Goal: Task Accomplishment & Management: Use online tool/utility

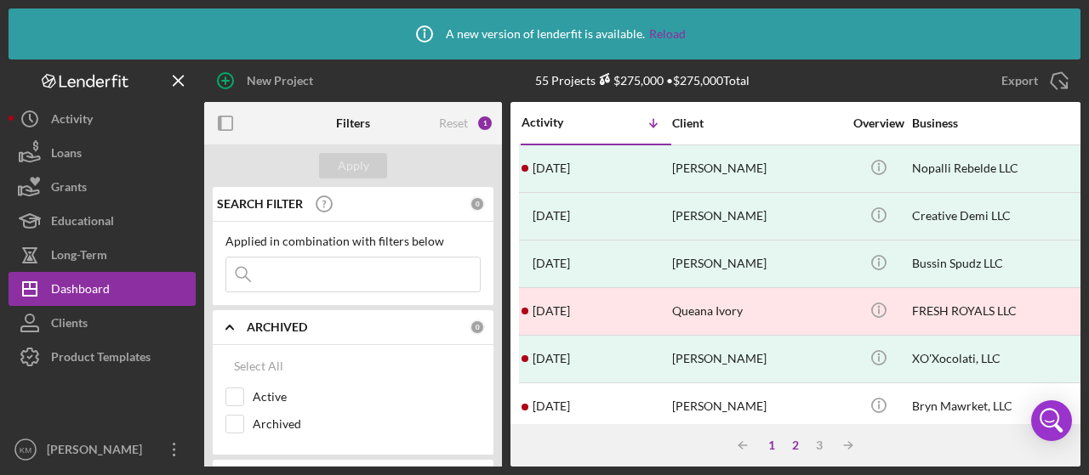
click at [752, 450] on div "1" at bounding box center [772, 446] width 24 height 14
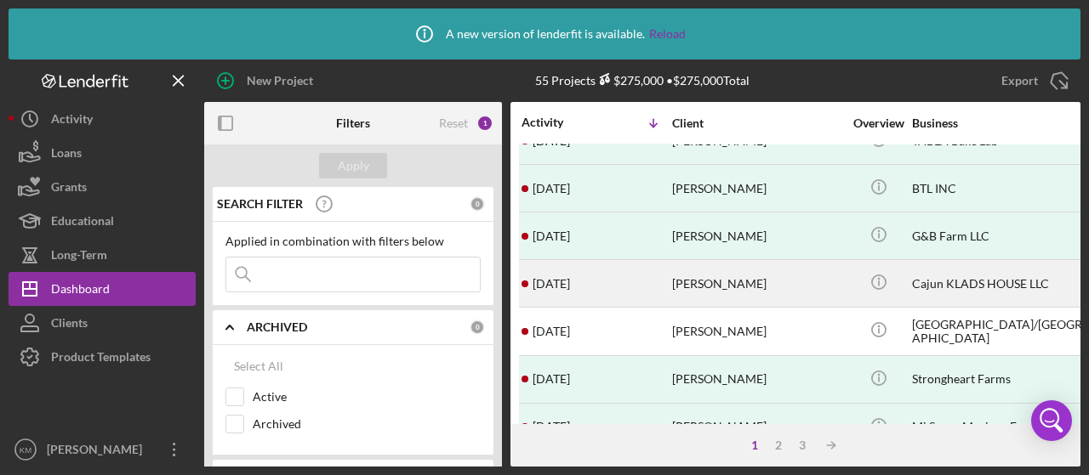
scroll to position [340, 0]
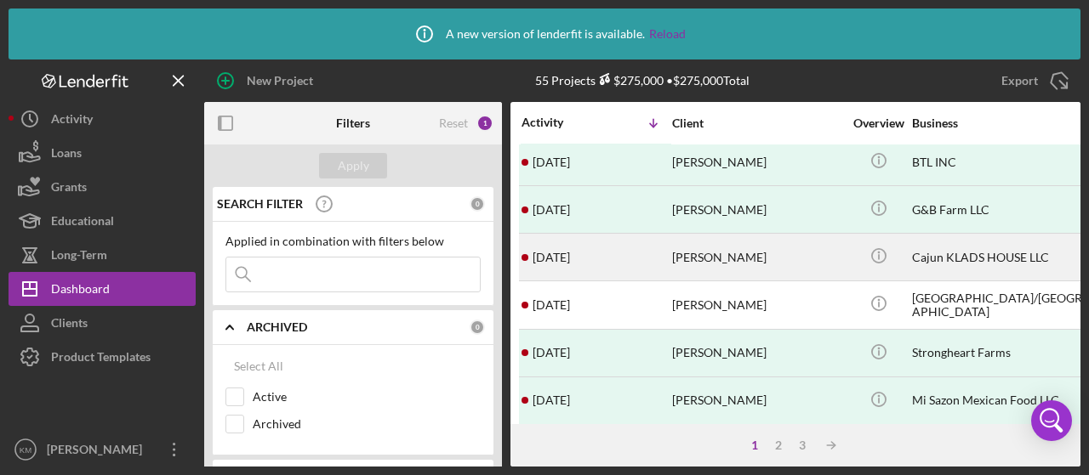
click at [748, 261] on div "[PERSON_NAME]" at bounding box center [757, 257] width 170 height 45
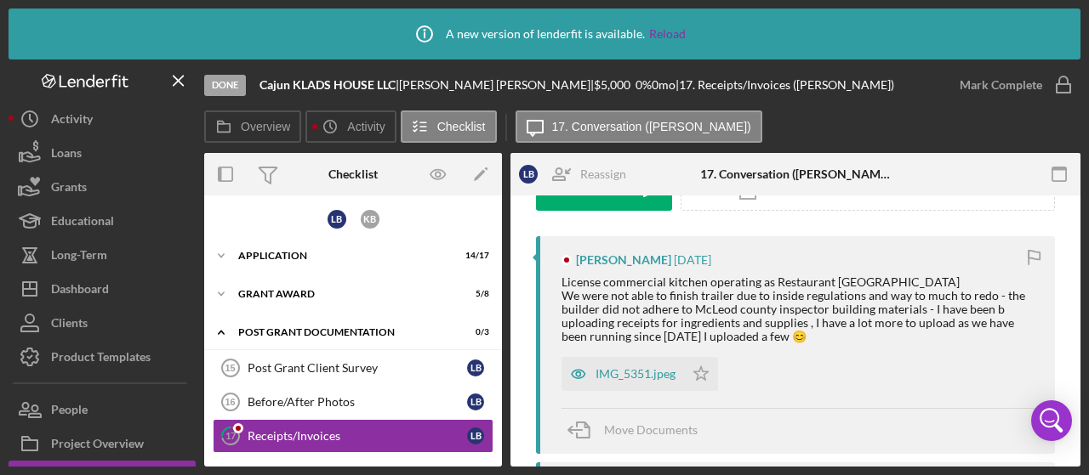
scroll to position [255, 0]
